Goal: Information Seeking & Learning: Learn about a topic

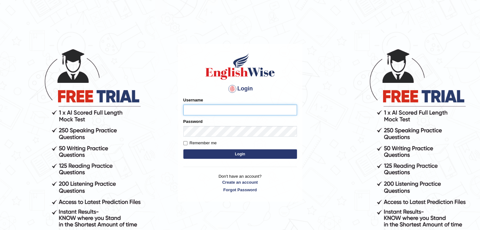
click at [204, 111] on input "Username" at bounding box center [240, 110] width 114 height 11
type input "kasundi"
click at [183, 150] on button "Login" at bounding box center [240, 154] width 114 height 9
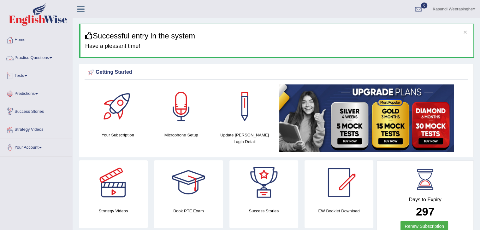
click at [43, 56] on link "Practice Questions" at bounding box center [36, 57] width 72 height 16
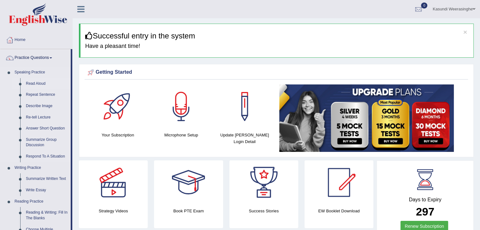
click at [32, 84] on link "Read Aloud" at bounding box center [47, 83] width 48 height 11
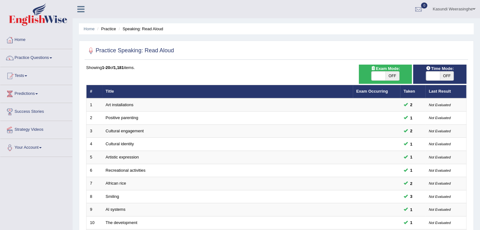
click at [260, 25] on ul "Home Practice Speaking: Read Aloud" at bounding box center [276, 28] width 395 height 11
click at [61, 61] on link "Practice Questions" at bounding box center [36, 57] width 72 height 16
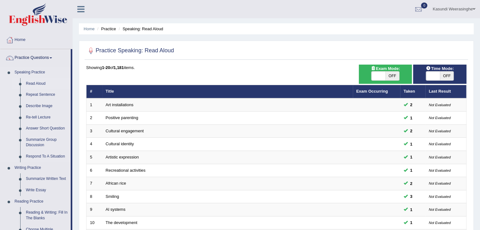
click at [37, 84] on link "Read Aloud" at bounding box center [47, 83] width 48 height 11
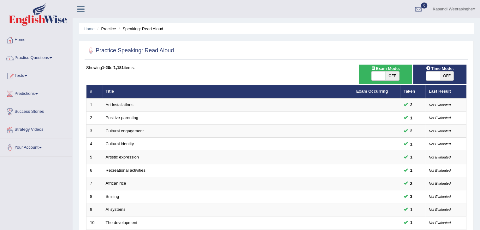
click at [172, 1] on div "Kasundi Weerasinghe Toggle navigation Username: Kasundi Access Type: Online Sub…" at bounding box center [276, 9] width 407 height 18
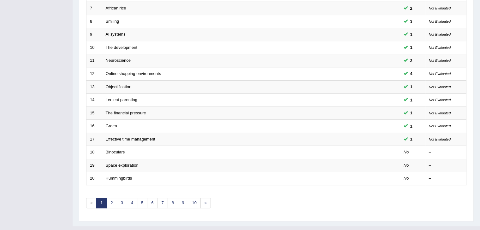
scroll to position [176, 0]
click at [55, 60] on div "Toggle navigation Home Practice Questions Speaking Practice Read Aloud Repeat S…" at bounding box center [240, 31] width 480 height 415
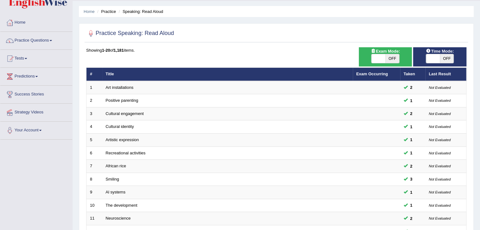
scroll to position [0, 0]
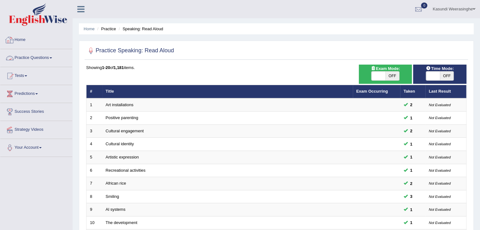
click at [44, 53] on link "Practice Questions" at bounding box center [36, 57] width 72 height 16
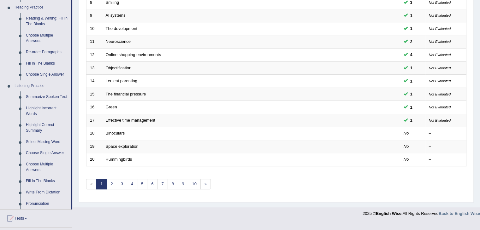
scroll to position [197, 0]
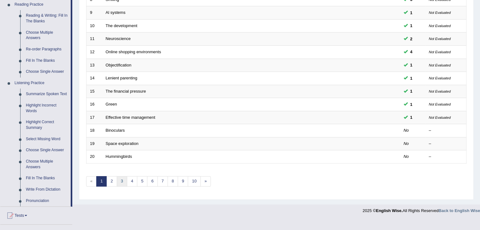
click at [118, 181] on link "3" at bounding box center [122, 181] width 10 height 10
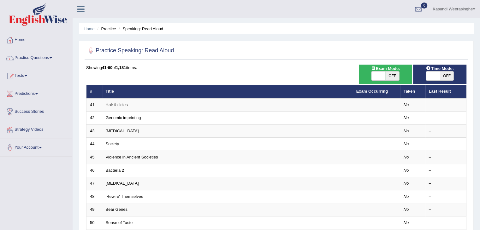
click at [317, 58] on div "Practice Speaking: Read Aloud" at bounding box center [276, 52] width 383 height 16
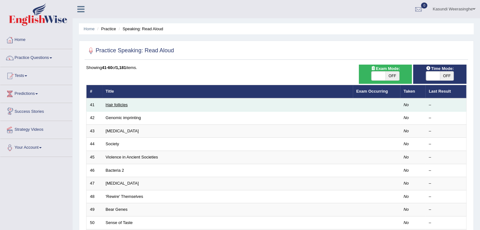
click at [115, 106] on link "Hair follicles" at bounding box center [117, 105] width 22 height 5
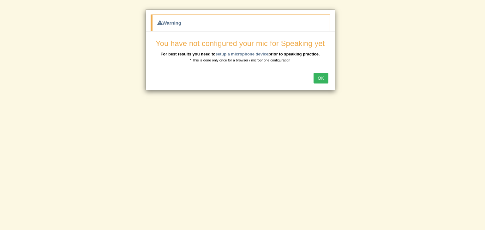
click at [322, 79] on button "OK" at bounding box center [320, 78] width 15 height 11
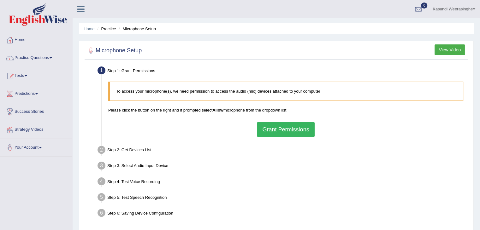
click at [266, 126] on button "Grant Permissions" at bounding box center [285, 129] width 57 height 15
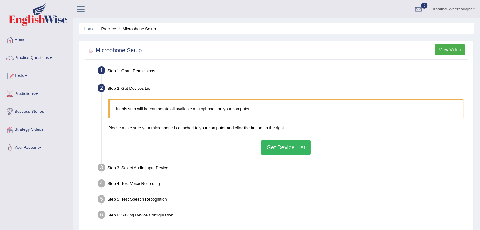
click at [278, 147] on button "Get Device List" at bounding box center [285, 147] width 49 height 15
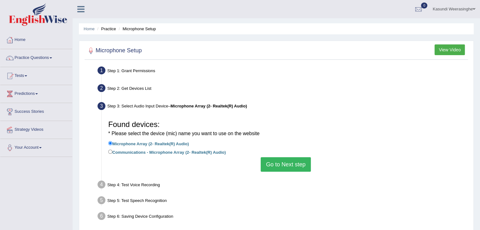
click at [284, 164] on button "Go to Next step" at bounding box center [286, 164] width 50 height 15
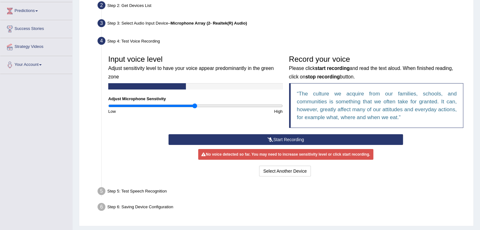
scroll to position [83, 0]
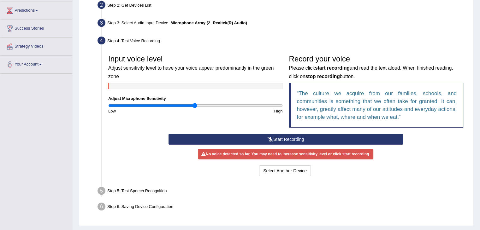
click at [265, 137] on button "Start Recording" at bounding box center [286, 139] width 234 height 11
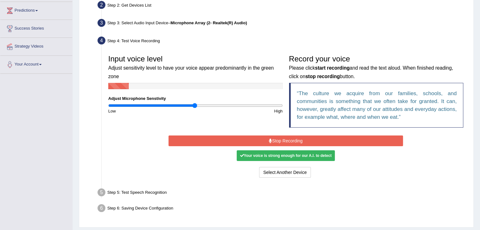
click at [299, 205] on div "Step 6: Saving Device Configuration" at bounding box center [283, 210] width 376 height 14
click at [255, 136] on button "Stop Recording" at bounding box center [286, 141] width 234 height 11
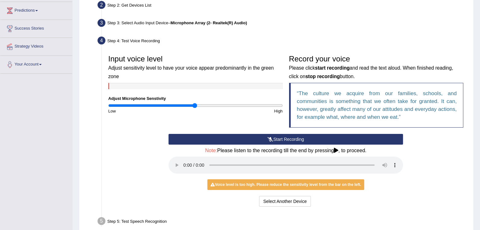
click at [275, 137] on button "Start Recording" at bounding box center [286, 139] width 234 height 11
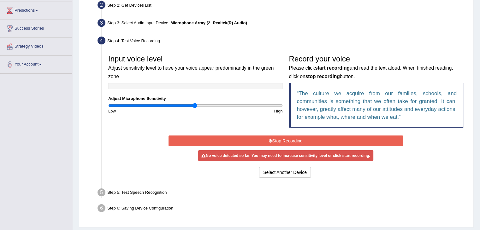
click at [266, 140] on button "Stop Recording" at bounding box center [286, 141] width 234 height 11
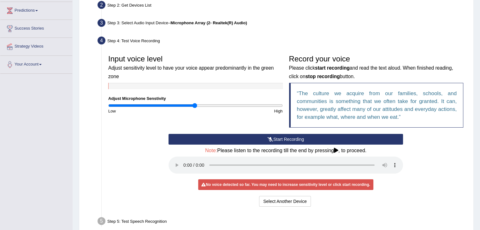
click at [398, 188] on div "Start Recording Stop Recording Note: Please listen to the recording till the en…" at bounding box center [285, 171] width 241 height 74
click at [282, 138] on button "Start Recording" at bounding box center [286, 139] width 234 height 11
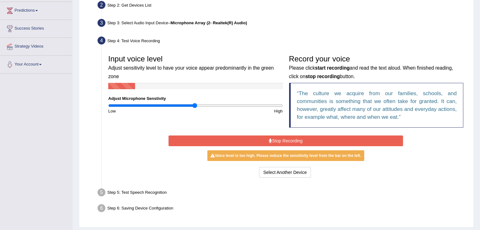
click at [281, 138] on button "Stop Recording" at bounding box center [286, 141] width 234 height 11
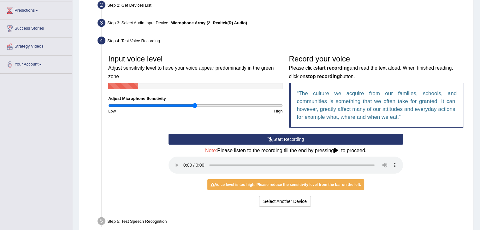
drag, startPoint x: 484, startPoint y: 160, endPoint x: 257, endPoint y: 126, distance: 229.1
click at [257, 126] on div "Input voice level Adjust sensitivity level to have your voice appear predominan…" at bounding box center [285, 93] width 361 height 82
click at [255, 136] on button "Start Recording" at bounding box center [286, 139] width 234 height 11
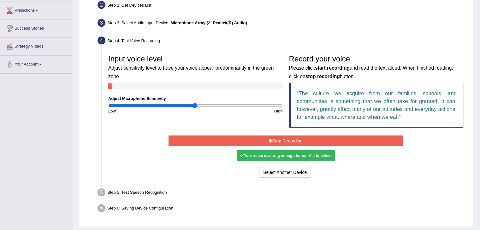
click at [255, 136] on button "Stop Recording" at bounding box center [286, 141] width 234 height 11
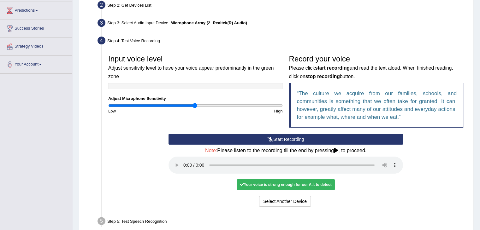
drag, startPoint x: 484, startPoint y: 101, endPoint x: 460, endPoint y: 23, distance: 82.0
click at [460, 23] on div "Step 3: Select Audio Input Device – Microphone Array (2- Realtek(R) Audio)" at bounding box center [283, 24] width 376 height 14
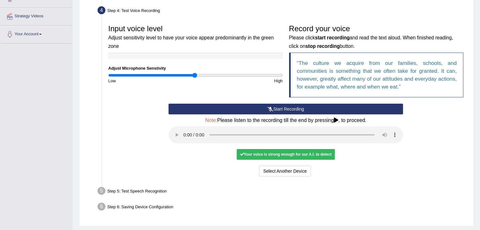
scroll to position [115, 0]
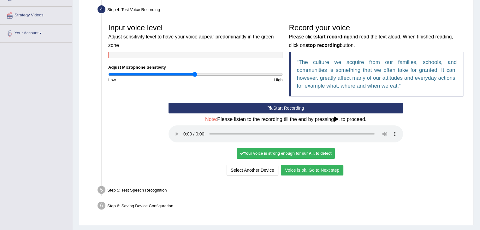
click at [294, 167] on button "Voice is ok. Go to Next step" at bounding box center [312, 170] width 62 height 11
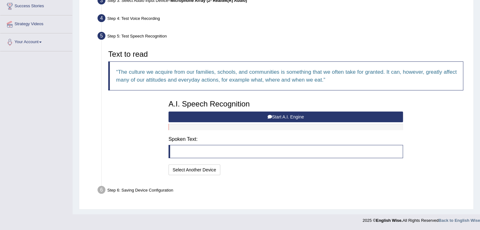
scroll to position [105, 0]
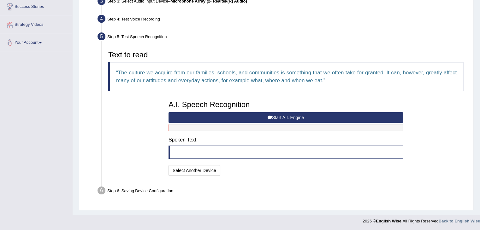
click at [185, 115] on button "Start A.I. Engine" at bounding box center [286, 117] width 234 height 11
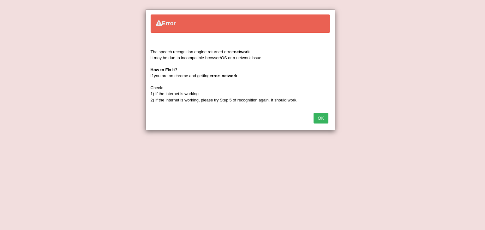
click at [313, 120] on div "OK" at bounding box center [240, 119] width 189 height 22
click at [316, 119] on button "OK" at bounding box center [320, 118] width 15 height 11
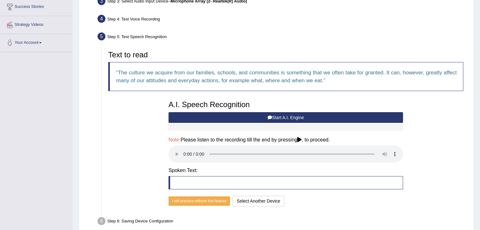
click at [199, 115] on button "Start A.I. Engine" at bounding box center [286, 117] width 234 height 11
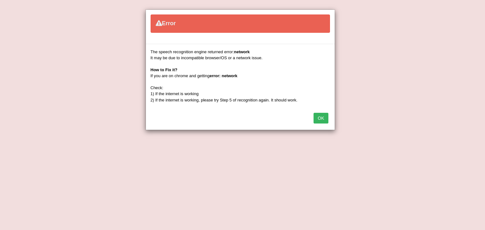
click at [318, 119] on button "OK" at bounding box center [320, 118] width 15 height 11
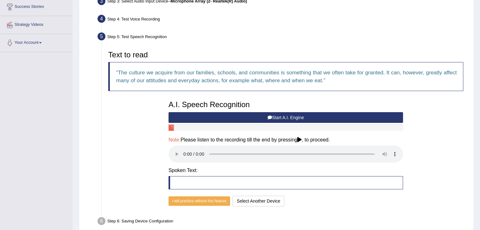
click at [221, 115] on button "Start A.I. Engine" at bounding box center [286, 117] width 234 height 11
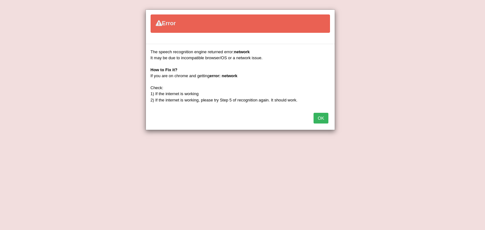
click at [318, 115] on button "OK" at bounding box center [320, 118] width 15 height 11
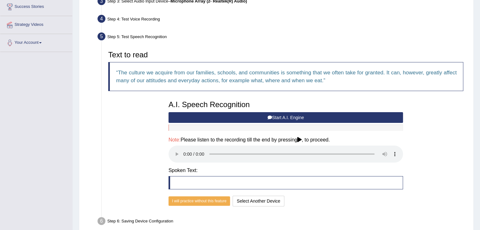
click at [404, 34] on div "Step 5: Test Speech Recognition" at bounding box center [283, 38] width 376 height 14
click at [262, 113] on button "Start A.I. Engine" at bounding box center [286, 117] width 234 height 11
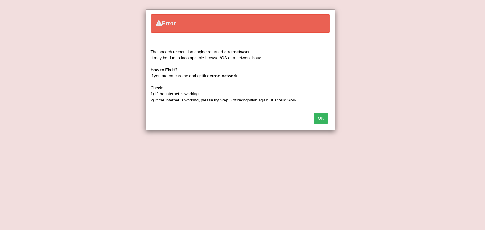
click at [323, 116] on button "OK" at bounding box center [320, 118] width 15 height 11
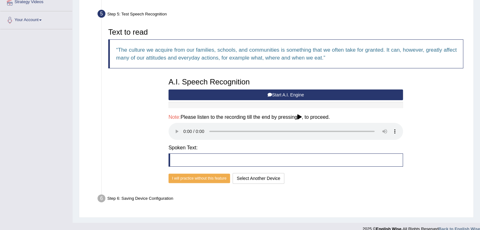
scroll to position [128, 0]
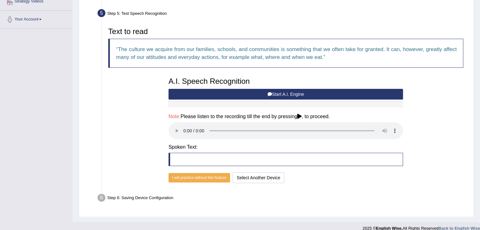
click at [194, 93] on button "Start A.I. Engine" at bounding box center [286, 94] width 234 height 11
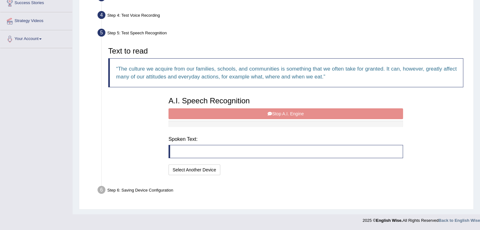
scroll to position [105, 0]
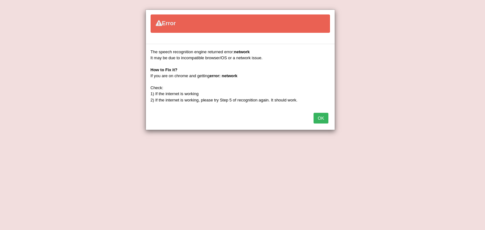
click at [327, 119] on button "OK" at bounding box center [320, 118] width 15 height 11
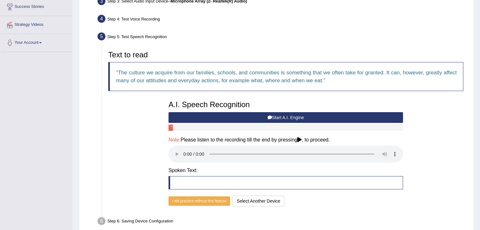
scroll to position [0, 0]
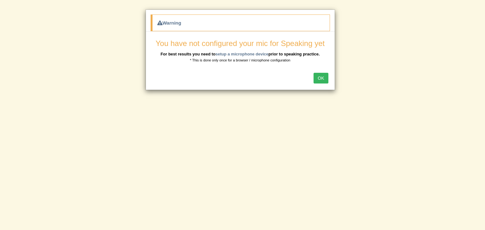
click at [319, 76] on button "OK" at bounding box center [320, 78] width 15 height 11
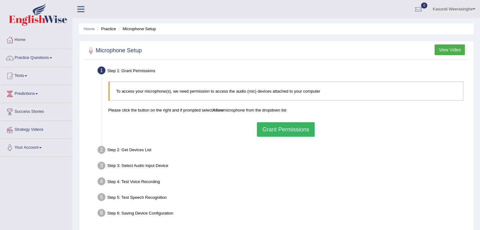
click at [299, 131] on button "Grant Permissions" at bounding box center [285, 129] width 57 height 15
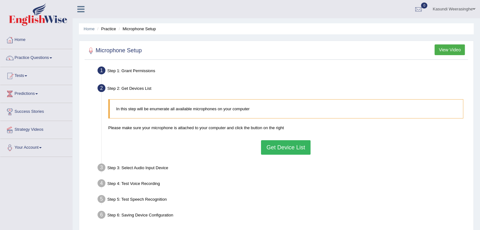
click at [277, 149] on button "Get Device List" at bounding box center [285, 147] width 49 height 15
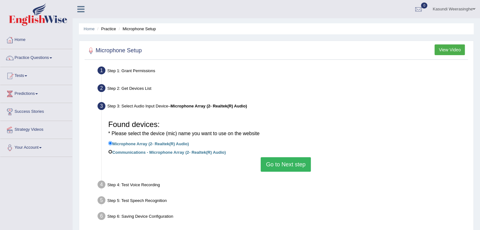
click at [110, 152] on input "Communications - Microphone Array (2- Realtek(R) Audio)" at bounding box center [110, 152] width 4 height 4
radio input "true"
click at [268, 167] on button "Go to Next step" at bounding box center [286, 164] width 50 height 15
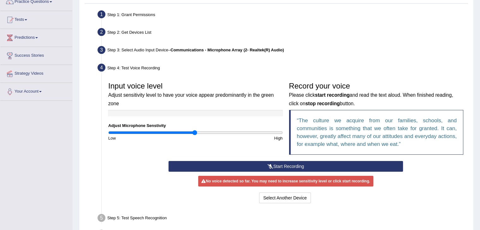
scroll to position [56, 0]
click at [218, 169] on button "Start Recording" at bounding box center [286, 166] width 234 height 11
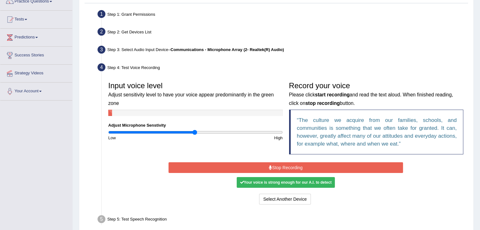
click at [218, 169] on button "Stop Recording" at bounding box center [286, 168] width 234 height 11
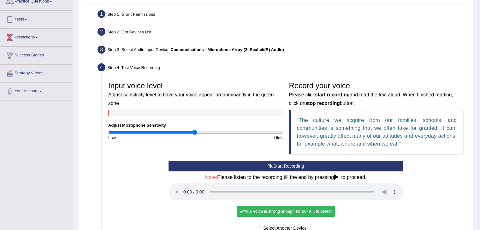
drag, startPoint x: 483, startPoint y: 92, endPoint x: 466, endPoint y: 33, distance: 61.7
click at [466, 33] on div "Step 2: Get Devices List" at bounding box center [283, 33] width 376 height 14
drag, startPoint x: 482, startPoint y: 65, endPoint x: 372, endPoint y: 50, distance: 111.1
click at [372, 50] on div "Step 3: Select Audio Input Device – Communications - Microphone Array (2- Realt…" at bounding box center [283, 51] width 376 height 14
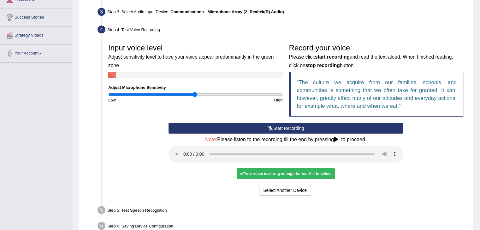
scroll to position [130, 0]
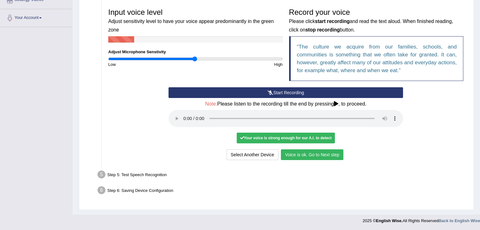
click at [312, 152] on button "Voice is ok. Go to Next step" at bounding box center [312, 155] width 62 height 11
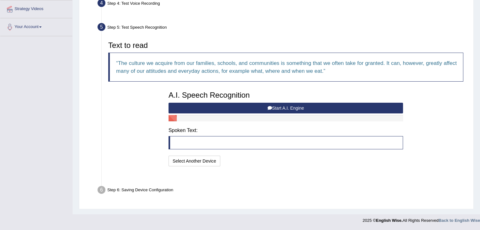
scroll to position [105, 0]
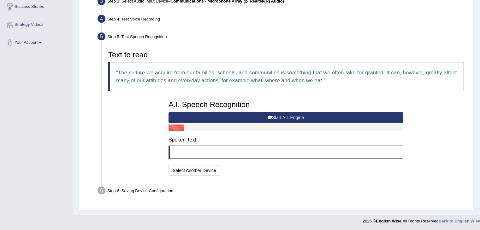
click at [219, 115] on button "Start A.I. Engine" at bounding box center [286, 117] width 234 height 11
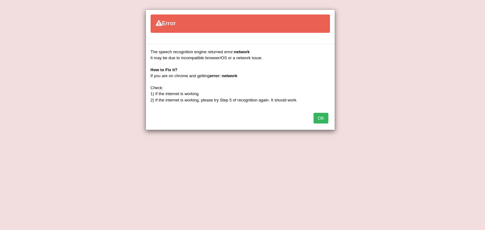
click at [319, 114] on button "OK" at bounding box center [320, 118] width 15 height 11
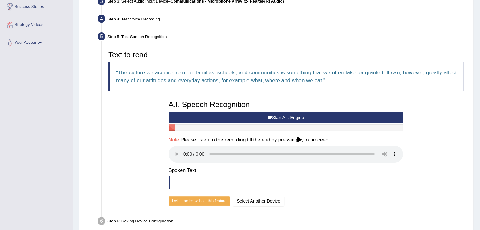
click at [203, 118] on button "Start A.I. Engine" at bounding box center [286, 117] width 234 height 11
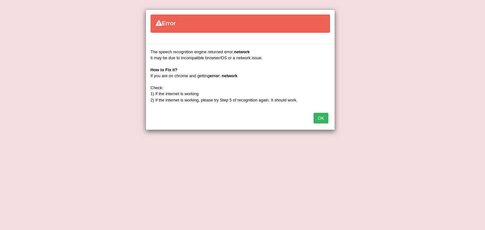
click at [324, 118] on button "OK" at bounding box center [320, 118] width 15 height 11
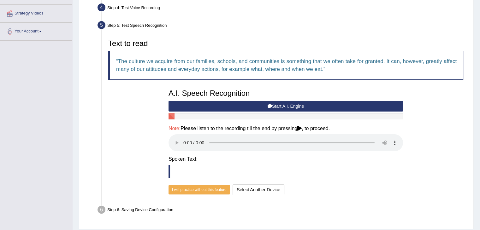
scroll to position [117, 0]
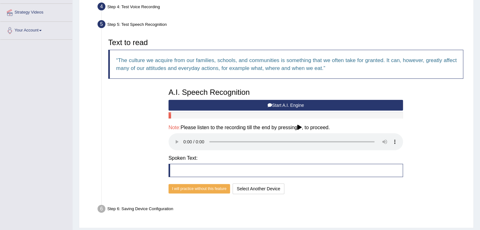
click at [271, 109] on button "Start A.I. Engine" at bounding box center [286, 105] width 234 height 11
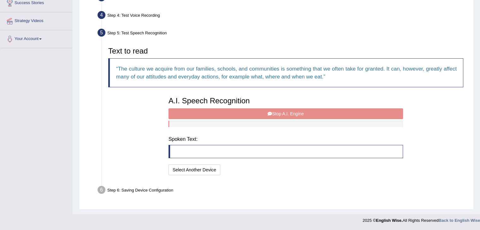
scroll to position [105, 0]
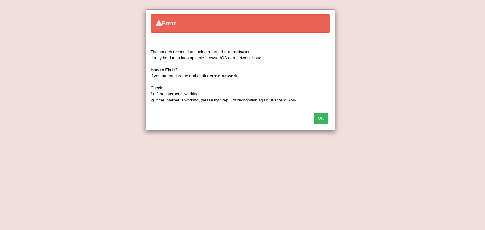
click at [325, 119] on button "OK" at bounding box center [320, 118] width 15 height 11
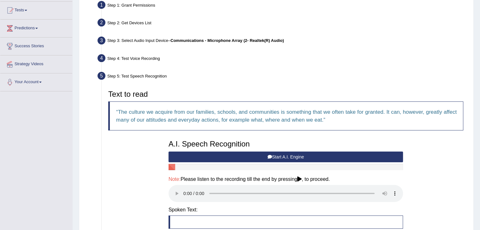
scroll to position [0, 0]
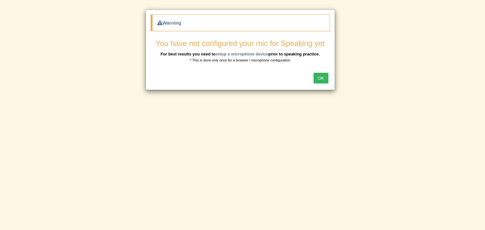
click at [321, 79] on button "OK" at bounding box center [320, 78] width 15 height 11
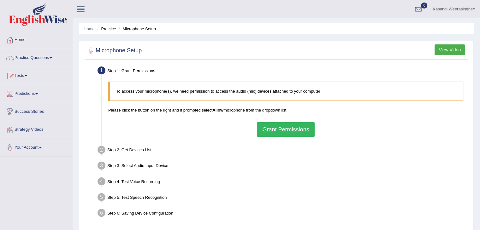
click at [282, 133] on button "Grant Permissions" at bounding box center [285, 129] width 57 height 15
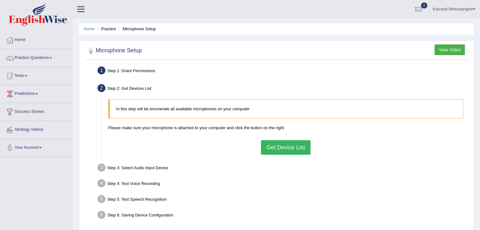
click at [273, 150] on button "Get Device List" at bounding box center [285, 147] width 49 height 15
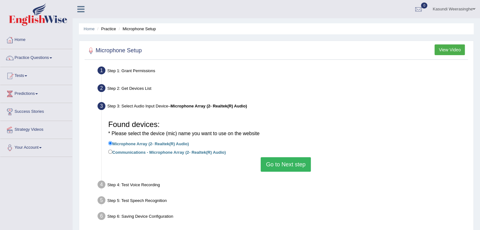
click at [280, 165] on button "Go to Next step" at bounding box center [286, 164] width 50 height 15
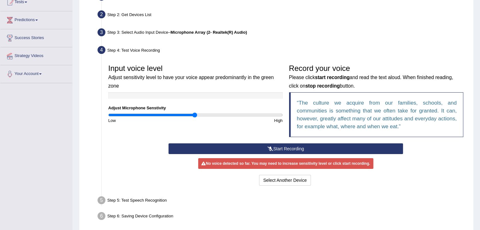
scroll to position [68, 0]
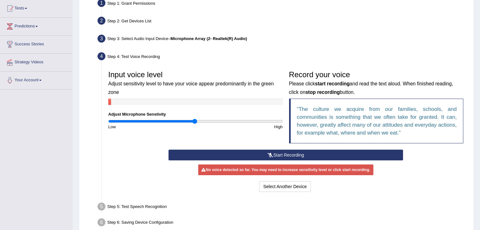
click at [219, 153] on button "Start Recording" at bounding box center [286, 155] width 234 height 11
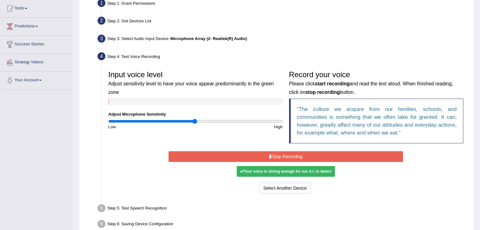
click at [219, 153] on button "Stop Recording" at bounding box center [286, 156] width 234 height 11
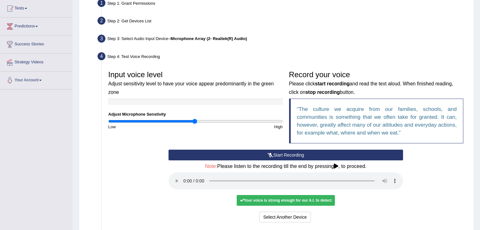
drag, startPoint x: 482, startPoint y: 55, endPoint x: 430, endPoint y: 21, distance: 61.6
click at [430, 21] on div "Step 2: Get Devices List" at bounding box center [283, 22] width 376 height 14
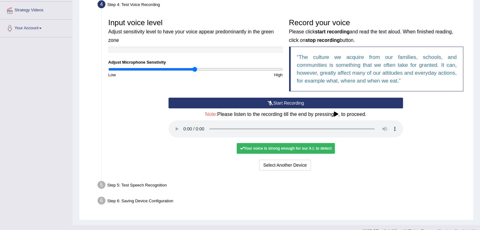
scroll to position [130, 0]
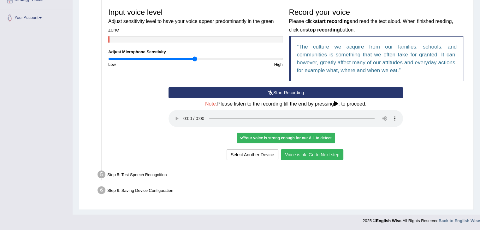
click at [309, 159] on button "Voice is ok. Go to Next step" at bounding box center [312, 155] width 62 height 11
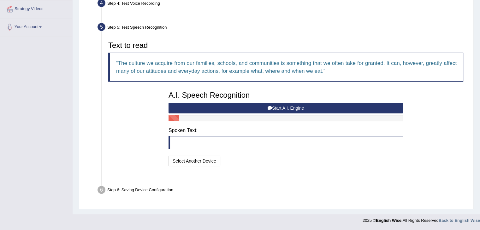
scroll to position [105, 0]
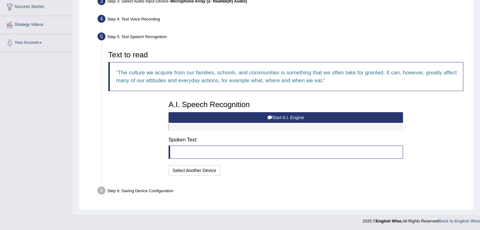
click at [266, 117] on button "Start A.I. Engine" at bounding box center [286, 117] width 234 height 11
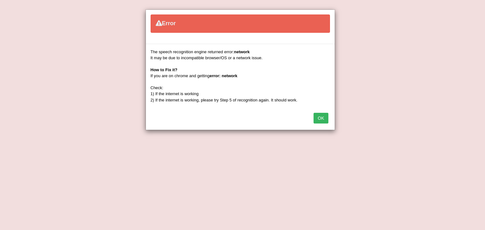
click at [319, 118] on button "OK" at bounding box center [320, 118] width 15 height 11
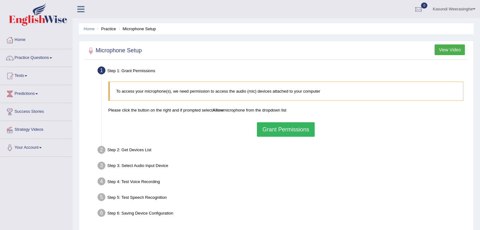
scroll to position [101, 0]
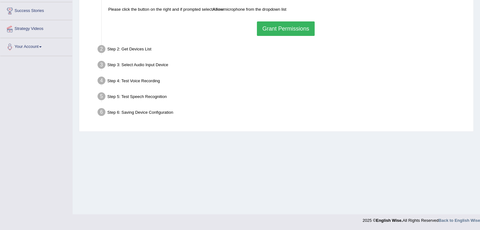
click at [271, 28] on button "Grant Permissions" at bounding box center [285, 28] width 57 height 15
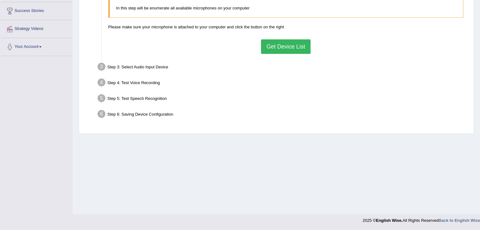
click at [268, 44] on button "Get Device List" at bounding box center [285, 46] width 49 height 15
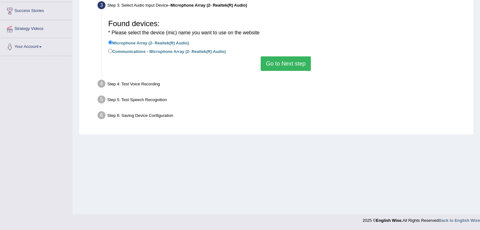
click at [273, 62] on button "Go to Next step" at bounding box center [286, 63] width 50 height 15
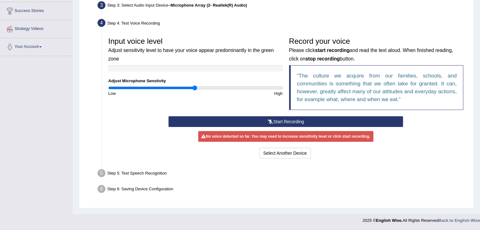
click at [238, 121] on button "Start Recording" at bounding box center [286, 121] width 234 height 11
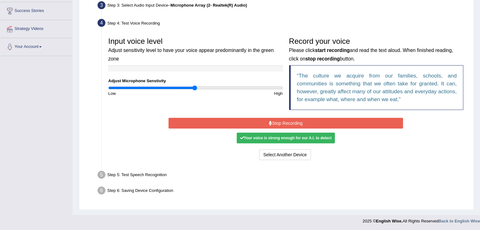
click at [238, 121] on button "Stop Recording" at bounding box center [286, 123] width 234 height 11
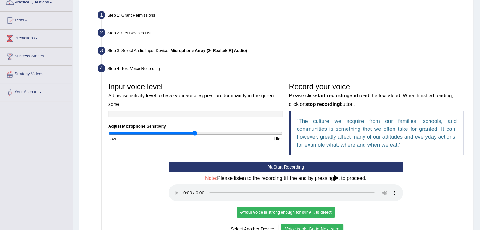
scroll to position [73, 0]
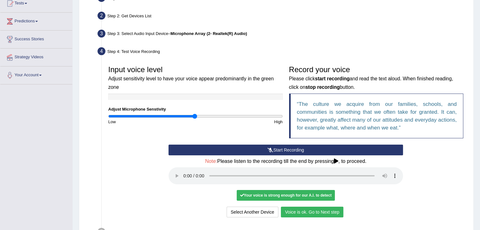
click at [308, 214] on button "Voice is ok. Go to Next step" at bounding box center [312, 212] width 62 height 11
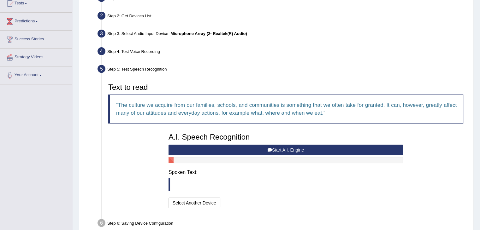
scroll to position [105, 0]
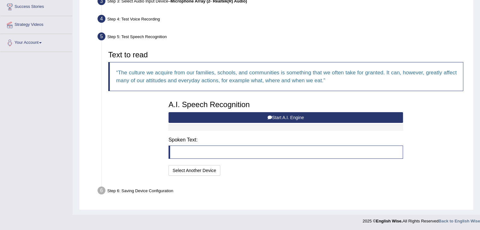
click at [212, 116] on button "Start A.I. Engine" at bounding box center [286, 117] width 234 height 11
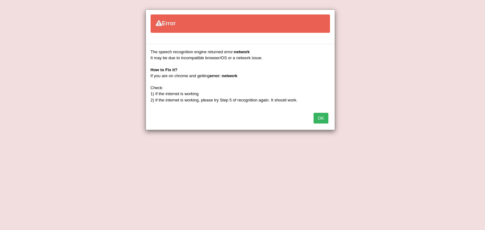
click at [319, 119] on button "OK" at bounding box center [320, 118] width 15 height 11
